Goal: Complete application form

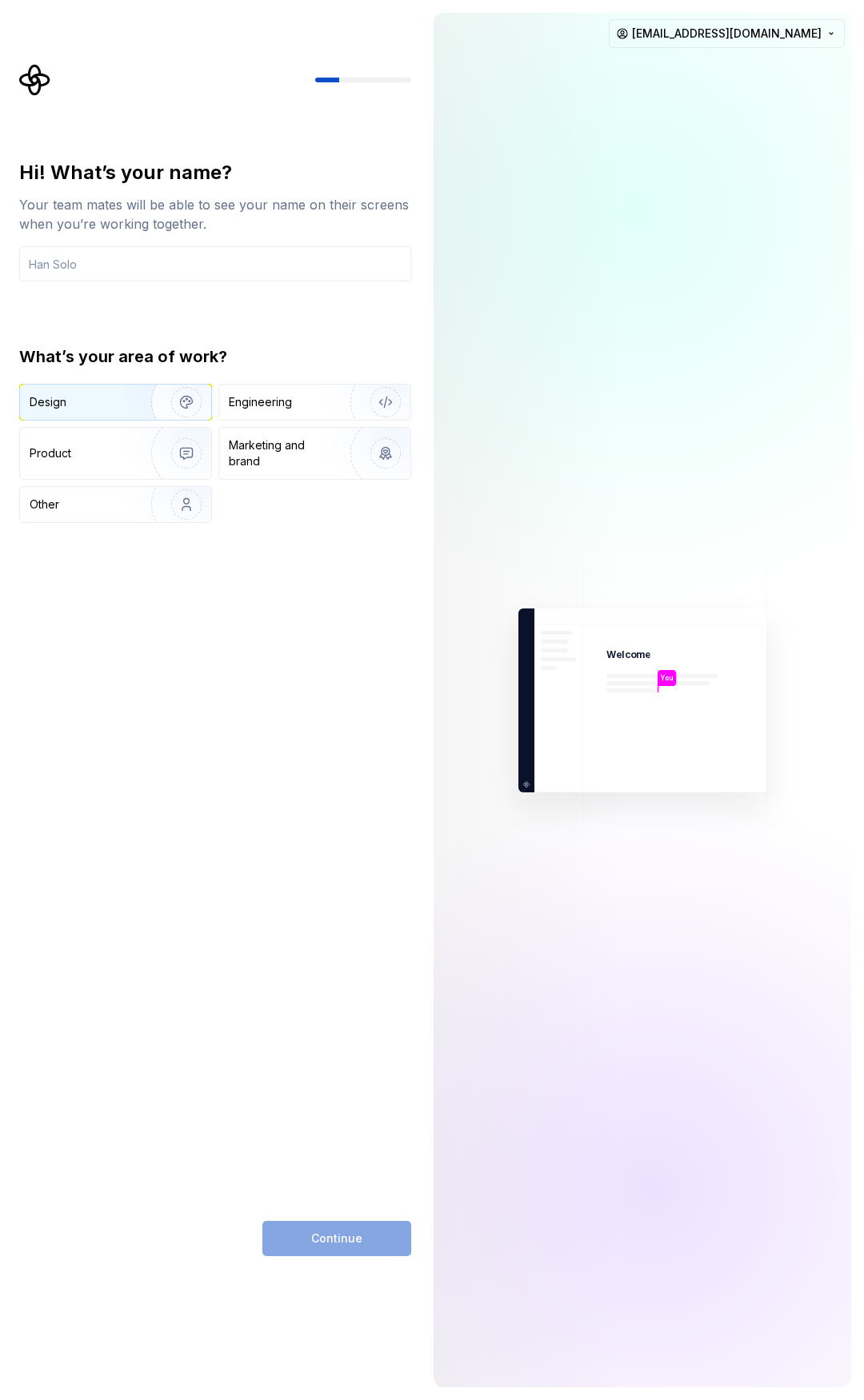
click at [120, 402] on div "Design" at bounding box center [79, 402] width 101 height 16
click at [166, 502] on img "button" at bounding box center [176, 504] width 103 height 107
click at [120, 408] on div "Design" at bounding box center [79, 402] width 101 height 16
click at [341, 1239] on div "Continue" at bounding box center [337, 1238] width 149 height 35
click at [111, 267] on input "text" at bounding box center [215, 263] width 392 height 35
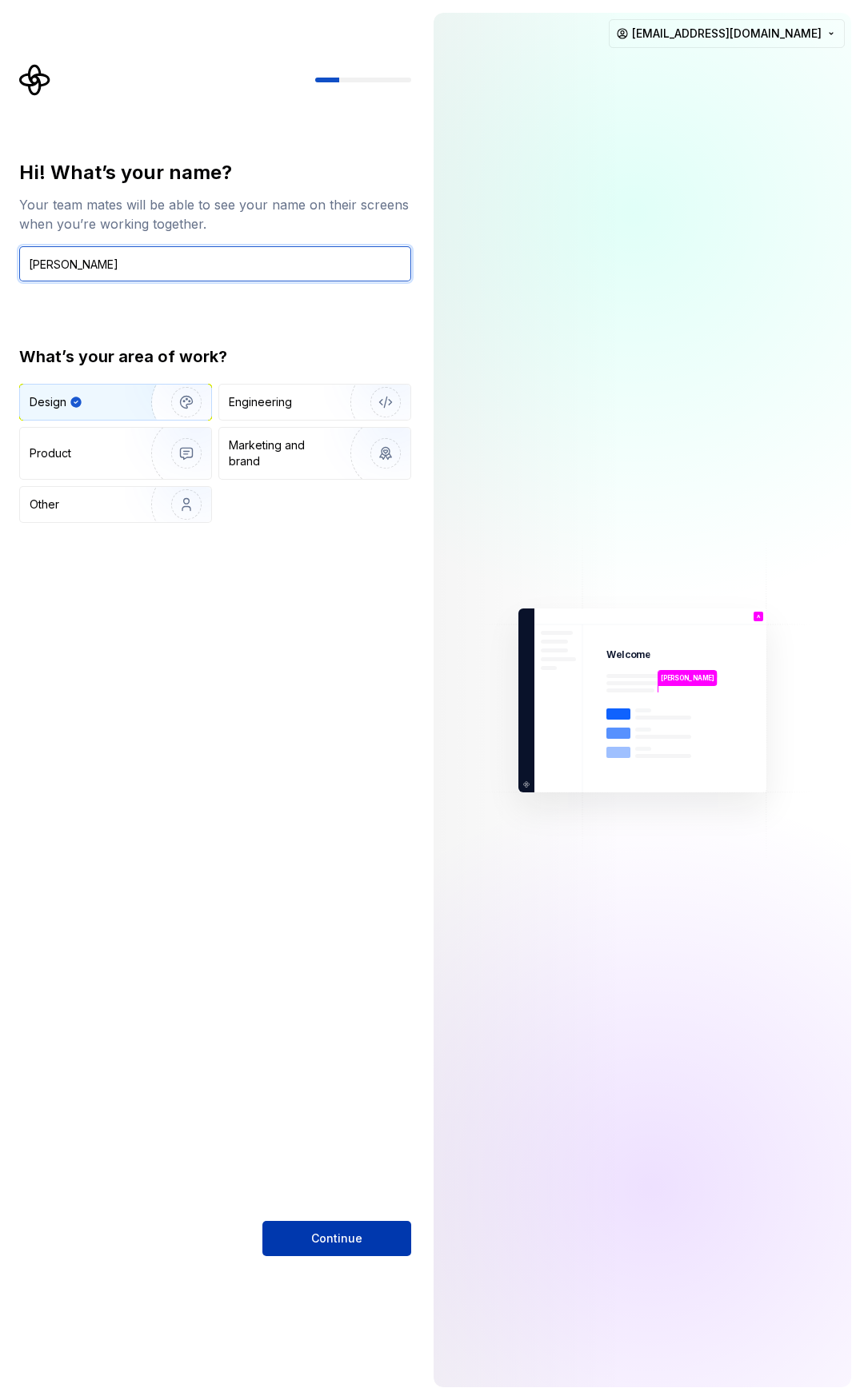
type input "[PERSON_NAME]"
click at [329, 1240] on span "Continue" at bounding box center [337, 1238] width 51 height 16
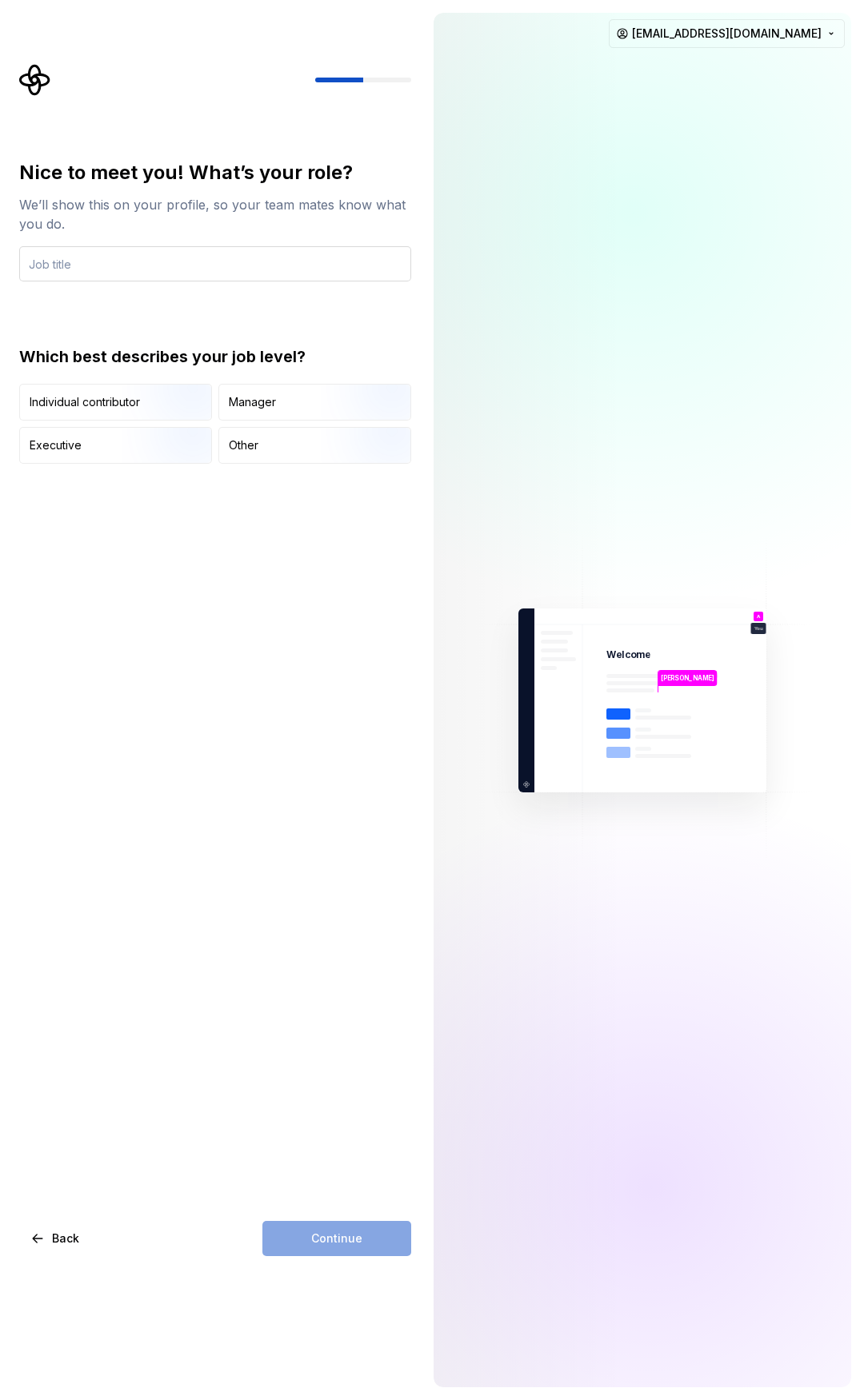
click at [73, 258] on input "text" at bounding box center [215, 263] width 392 height 35
type input "Student"
click at [168, 410] on img "button" at bounding box center [172, 422] width 103 height 107
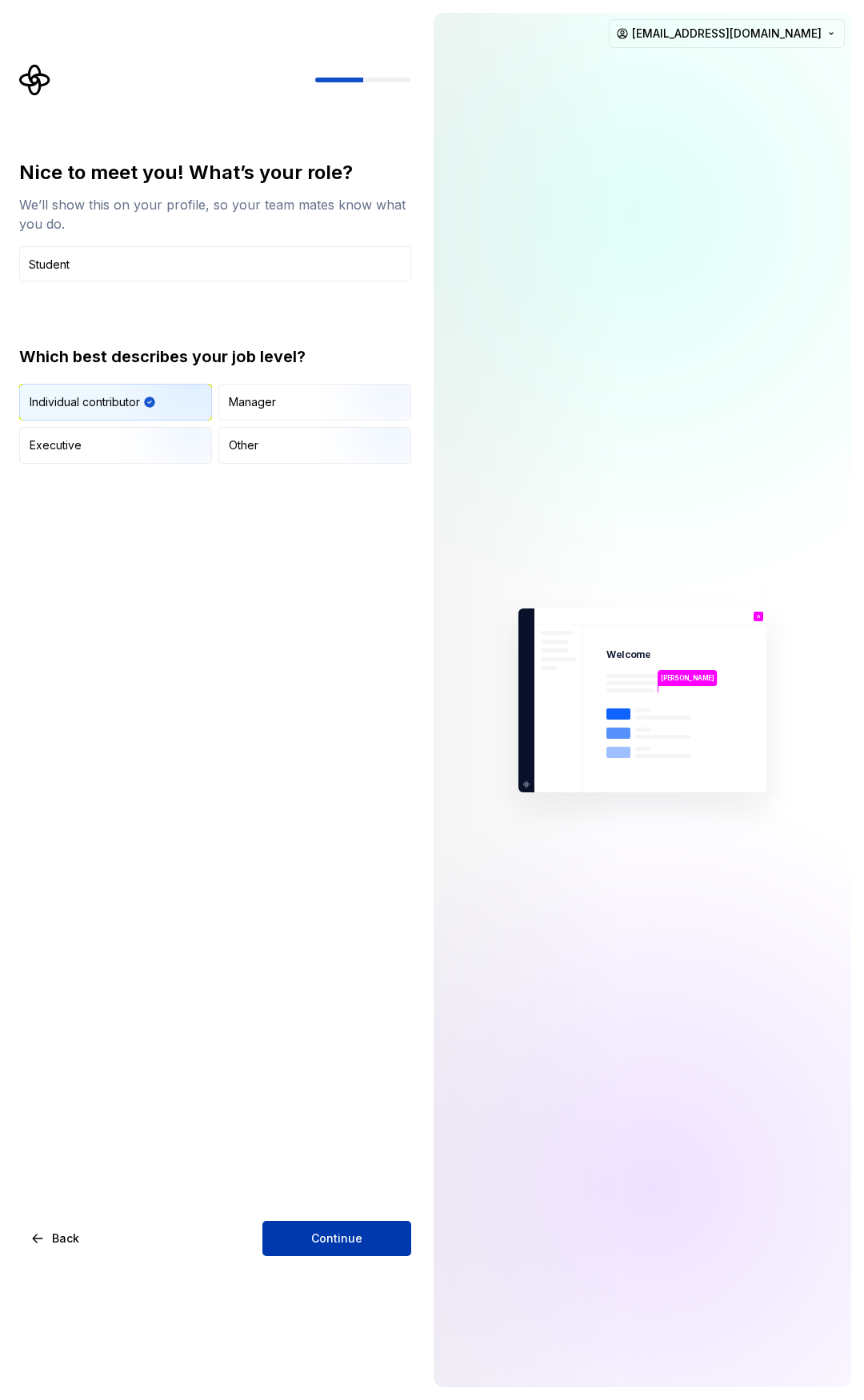
click at [296, 1240] on button "Continue" at bounding box center [337, 1238] width 149 height 35
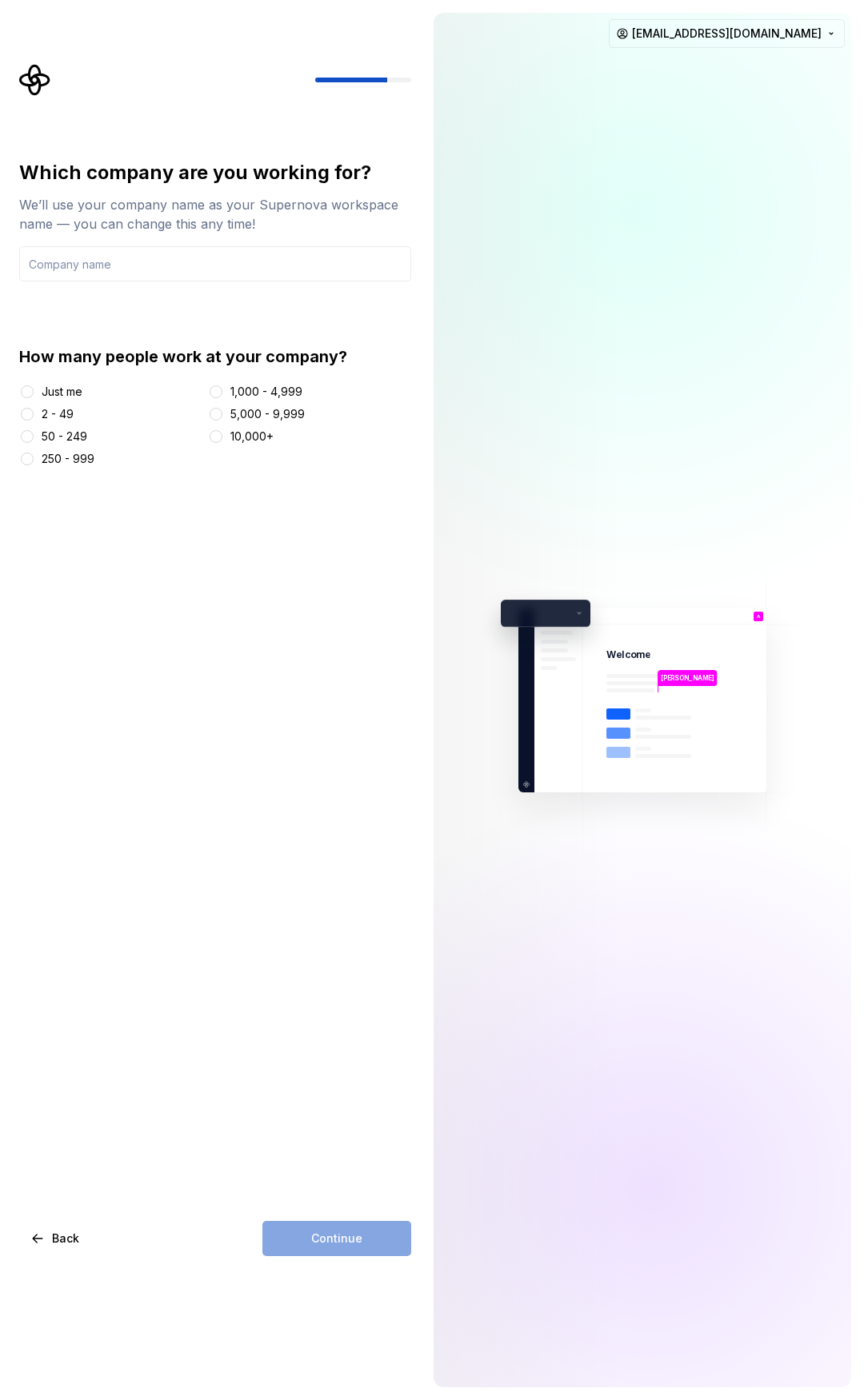
click at [25, 399] on div at bounding box center [26, 391] width 16 height 16
click at [25, 397] on button "Just me" at bounding box center [27, 392] width 13 height 13
click at [94, 267] on input "text" at bounding box center [215, 263] width 392 height 35
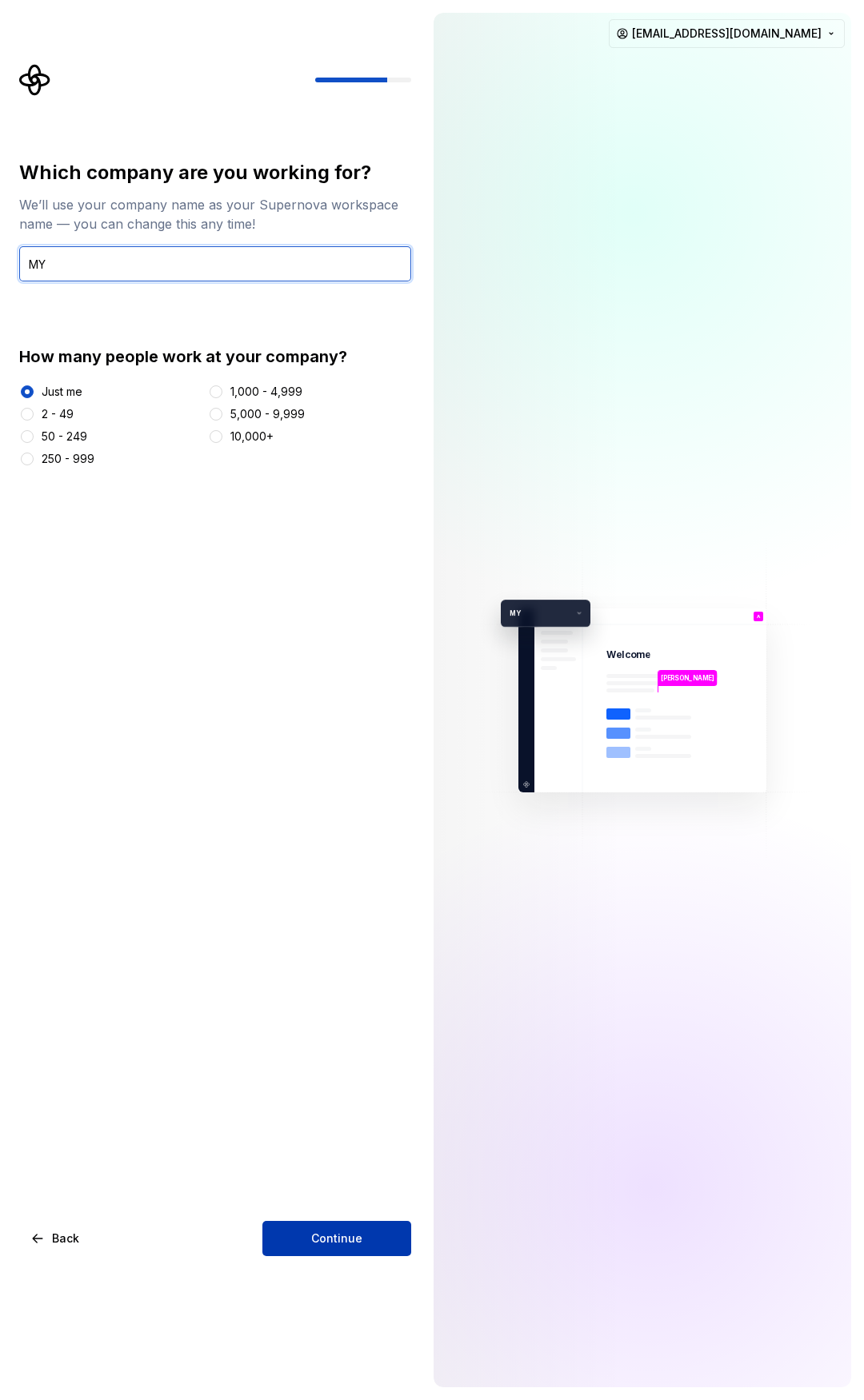
type input "MY"
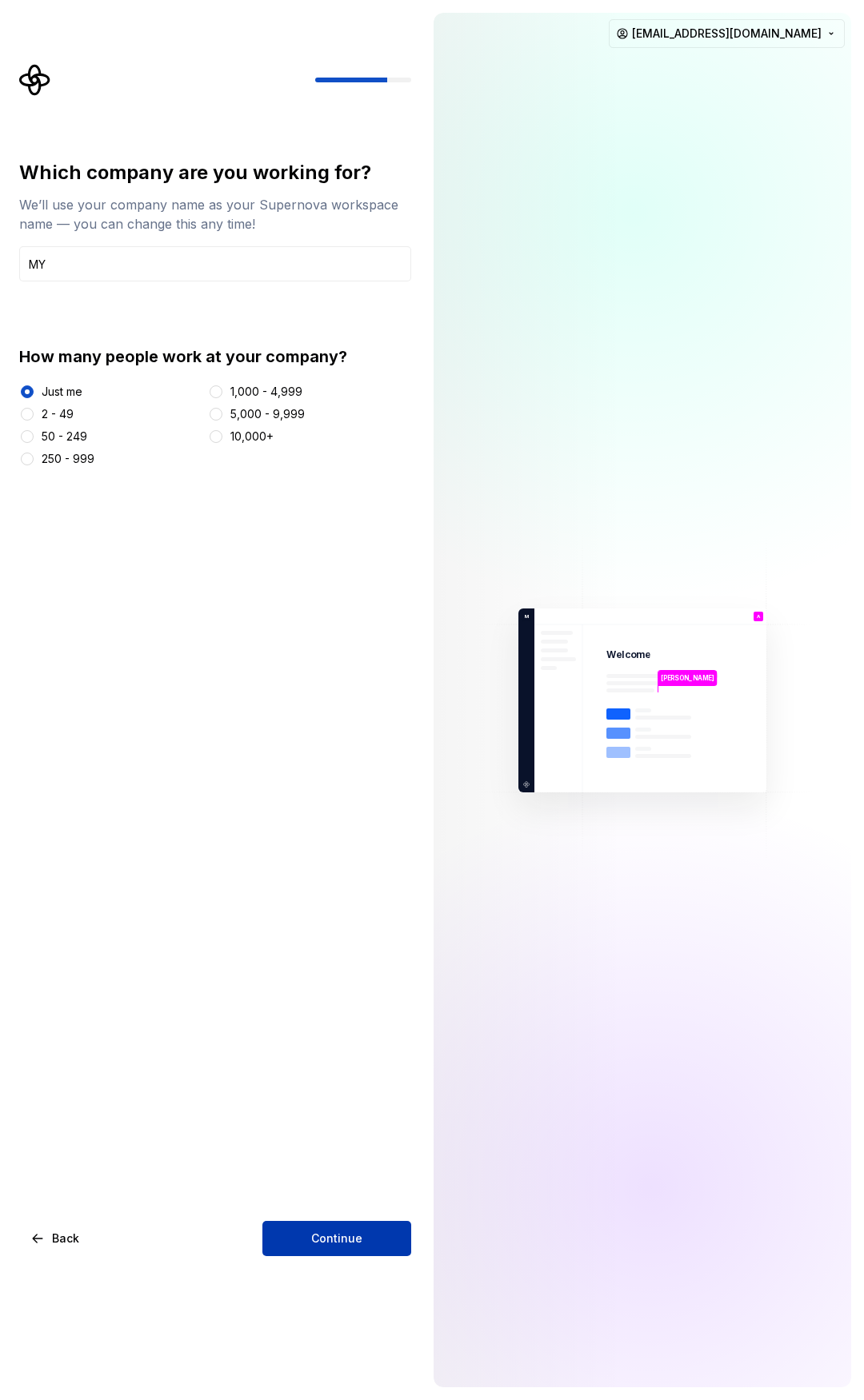
click at [347, 1239] on span "Continue" at bounding box center [337, 1238] width 51 height 16
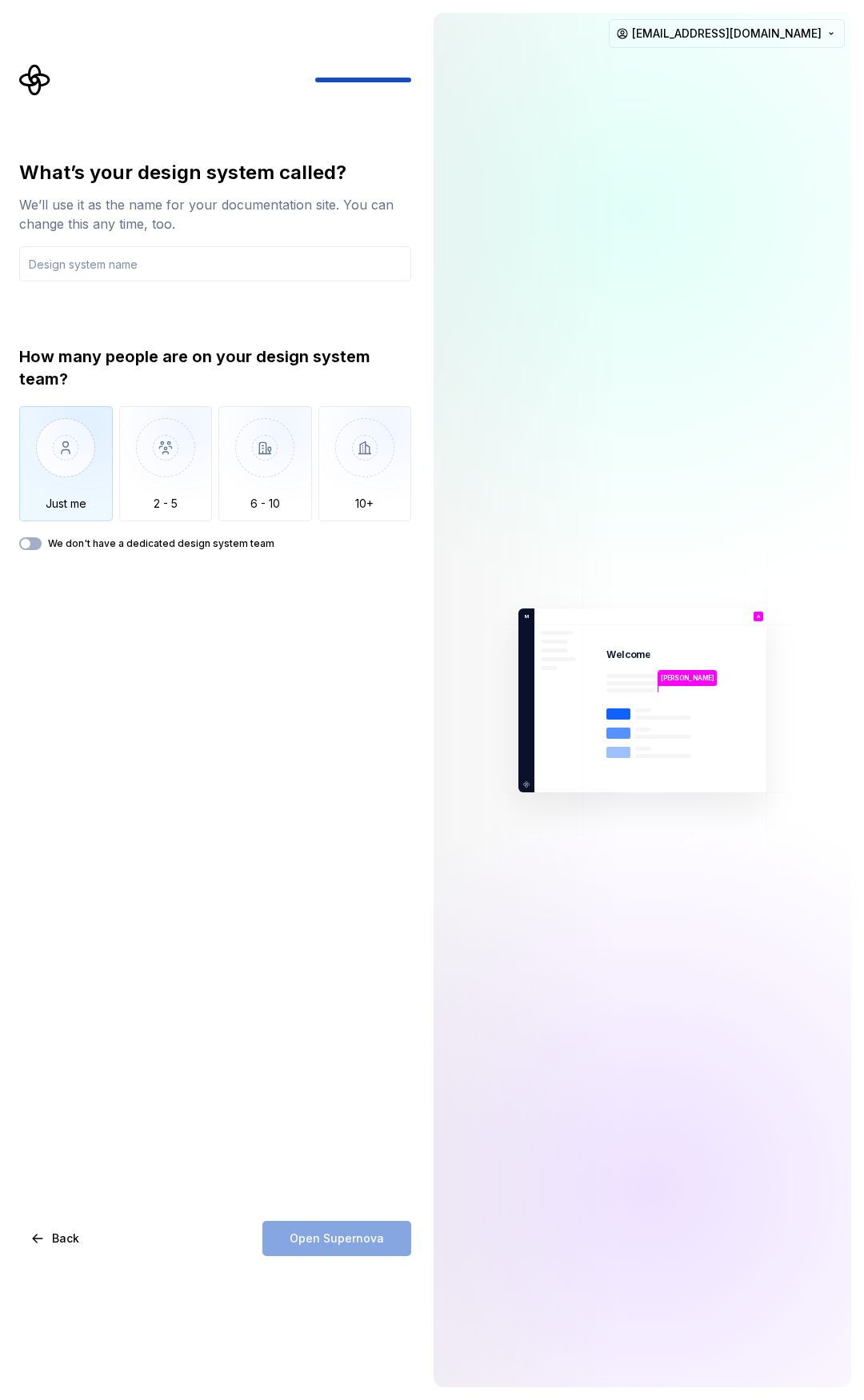
click at [67, 456] on img "button" at bounding box center [65, 460] width 93 height 107
click at [88, 262] on input "text" at bounding box center [215, 263] width 392 height 35
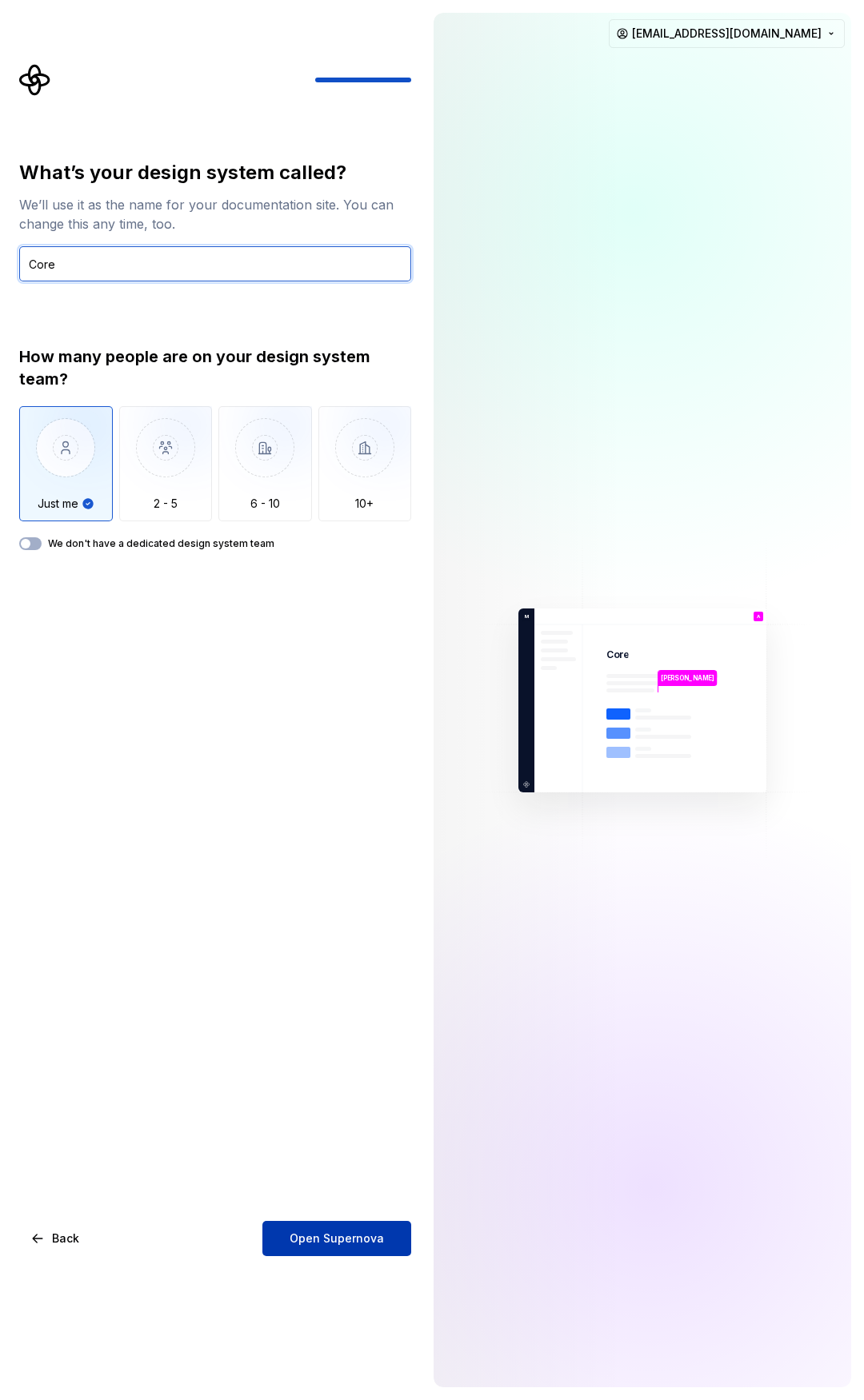
type input "Core"
click at [359, 1241] on span "Open Supernova" at bounding box center [337, 1238] width 94 height 16
